Goal: Task Accomplishment & Management: Manage account settings

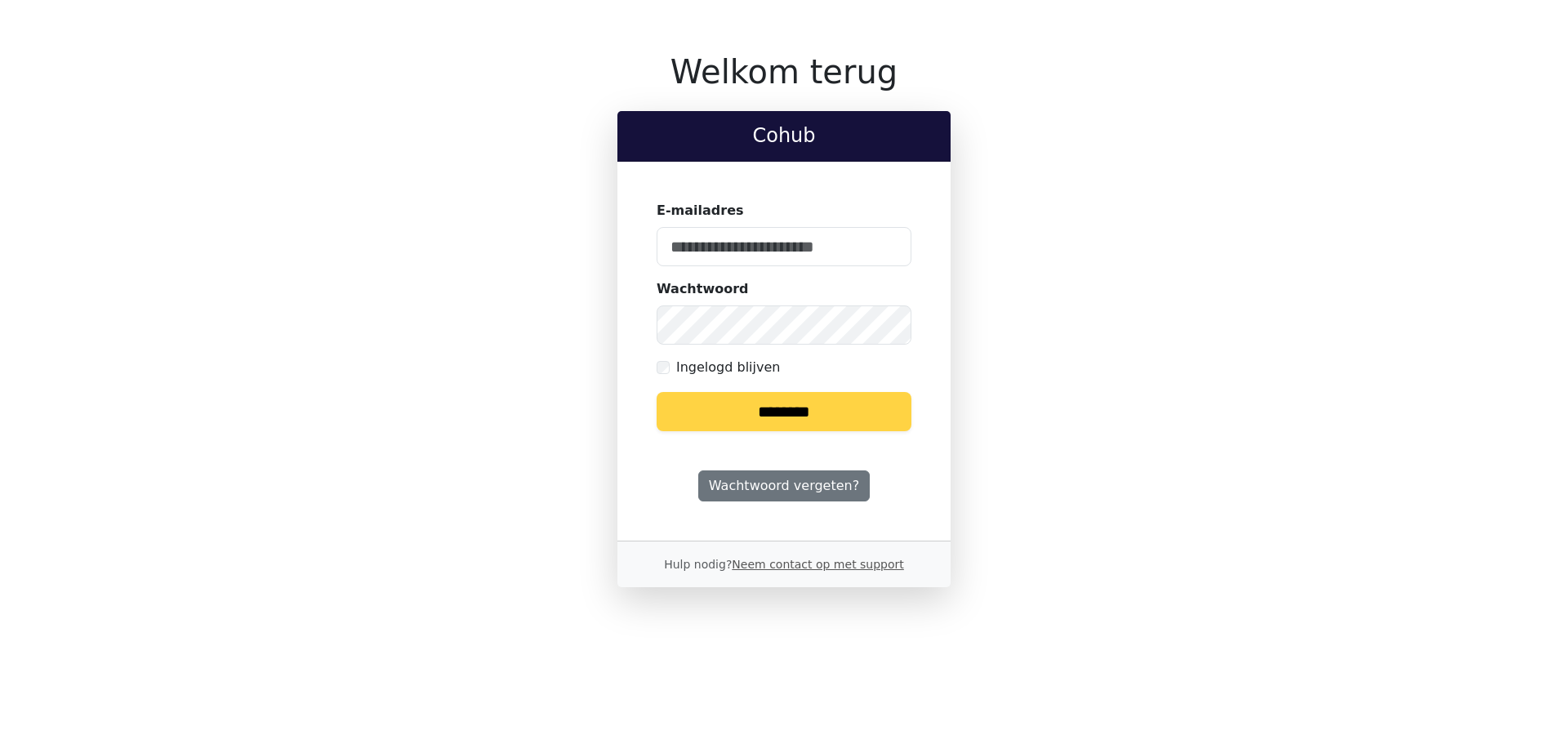
type input "**********"
click at [760, 410] on input "********" at bounding box center [784, 411] width 255 height 39
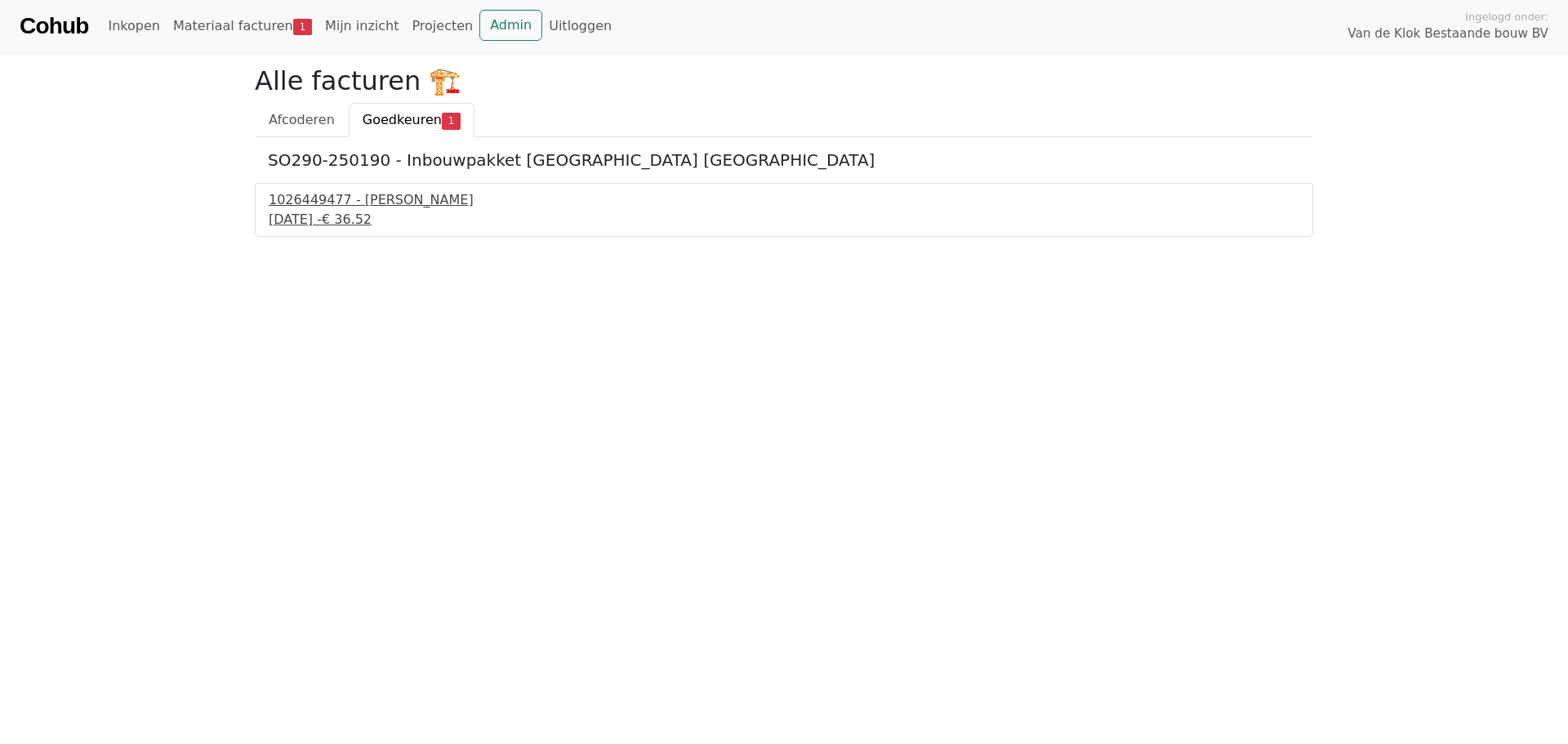
click at [339, 223] on div "25 september 2025 - € 36.52" at bounding box center [784, 220] width 1031 height 20
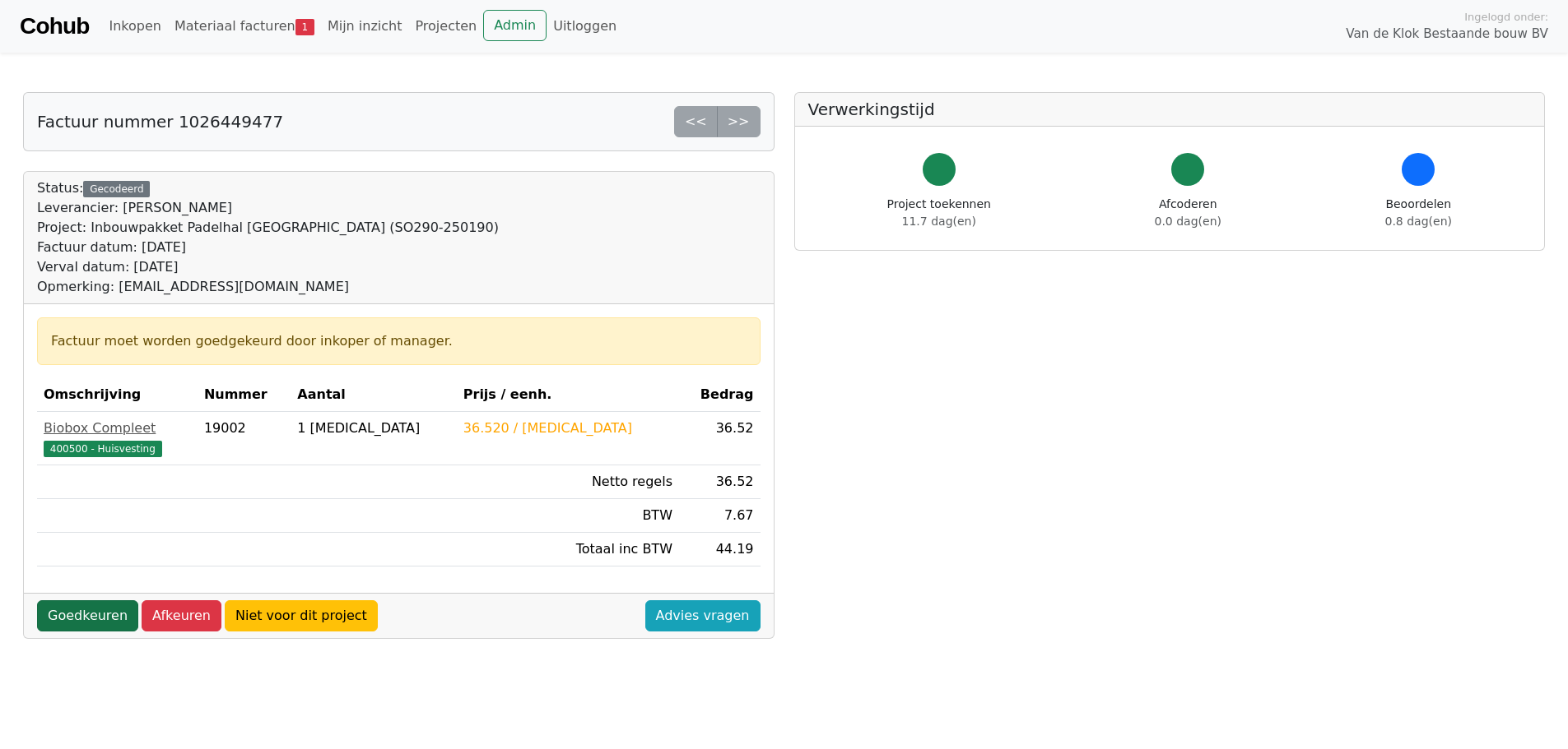
click at [85, 619] on link "Goedkeuren" at bounding box center [87, 616] width 101 height 31
